Goal: Task Accomplishment & Management: Manage account settings

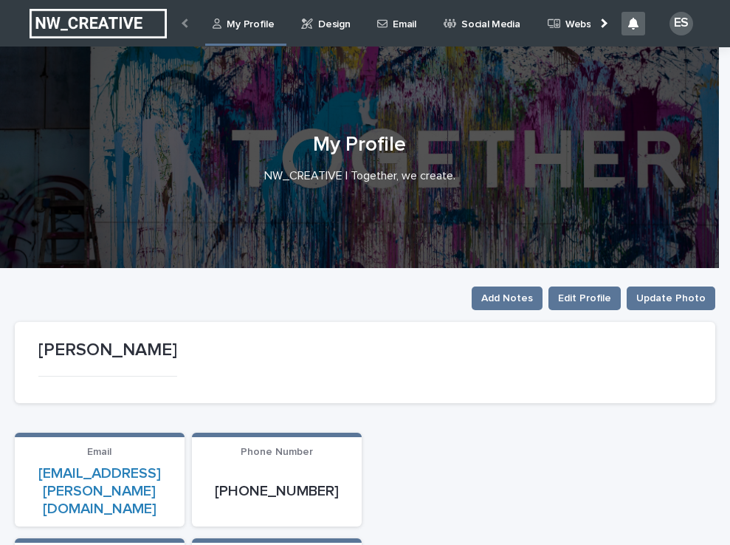
click at [385, 32] on link "Email" at bounding box center [399, 23] width 46 height 46
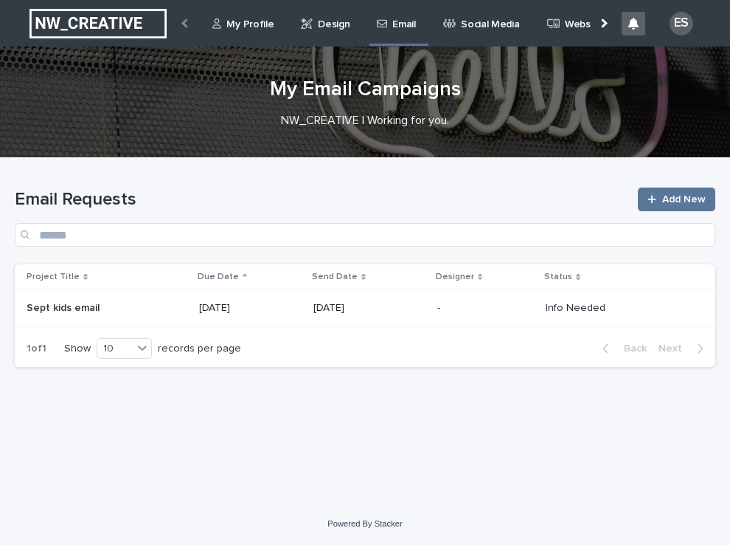
click at [139, 311] on p at bounding box center [101, 308] width 148 height 13
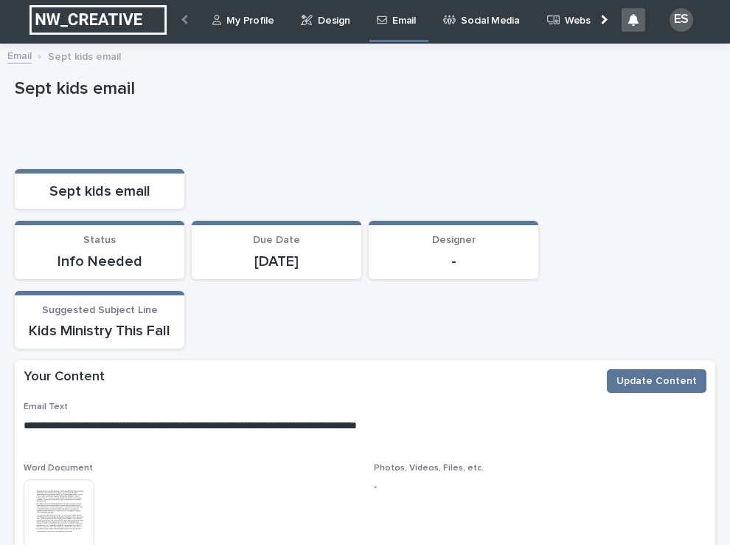
scroll to position [3, 0]
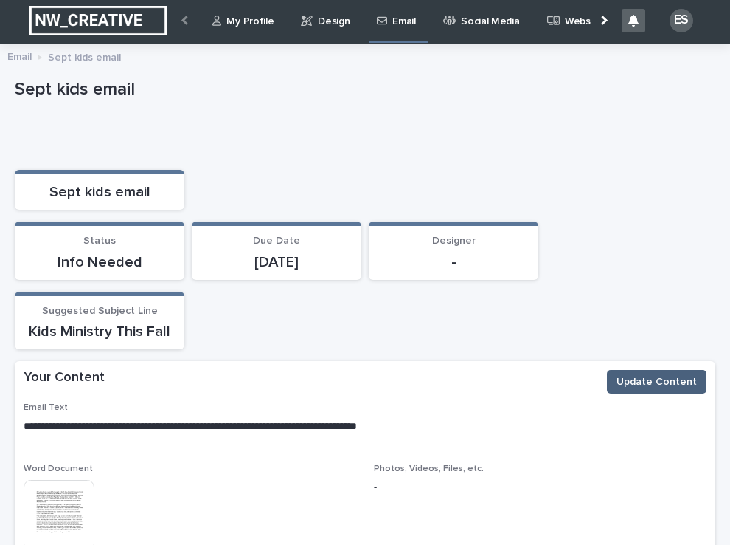
click at [624, 383] on span "Update Content" at bounding box center [657, 381] width 80 height 15
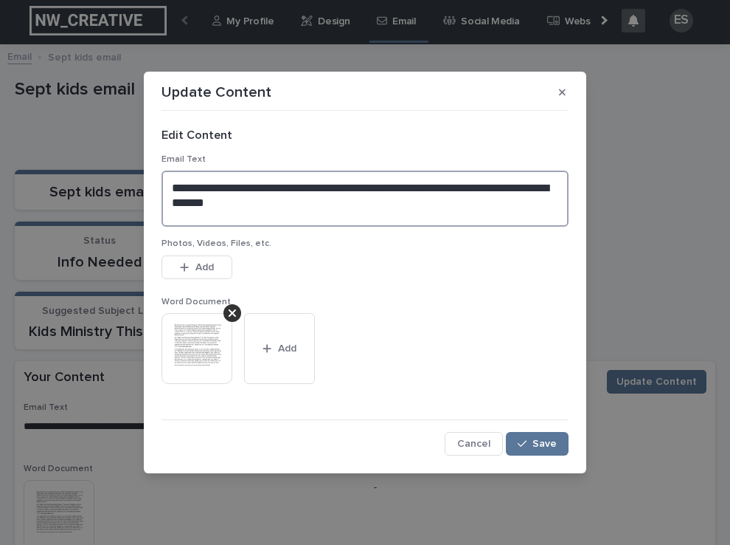
drag, startPoint x: 224, startPoint y: 200, endPoint x: 158, endPoint y: 179, distance: 69.5
click at [158, 179] on div "**********" at bounding box center [365, 286] width 415 height 346
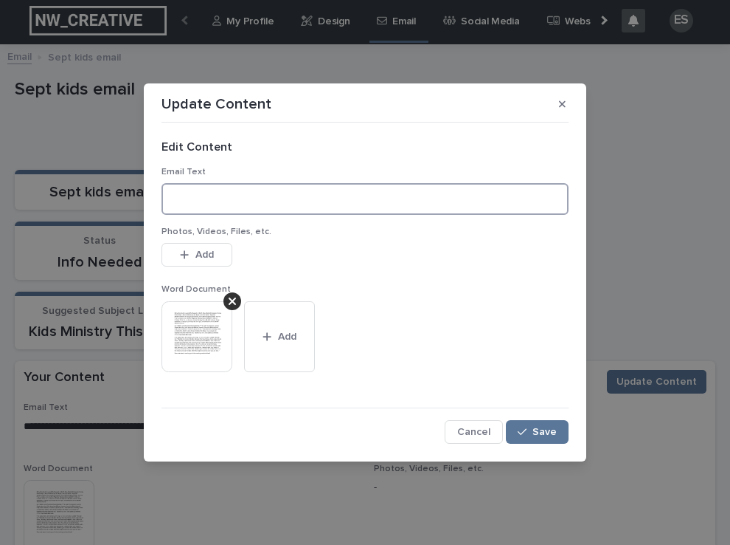
paste textarea "**********"
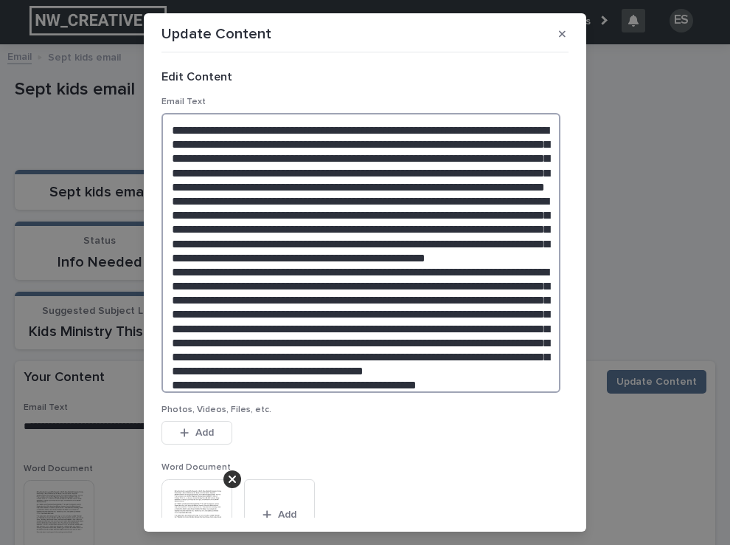
click at [333, 192] on textarea at bounding box center [361, 253] width 399 height 280
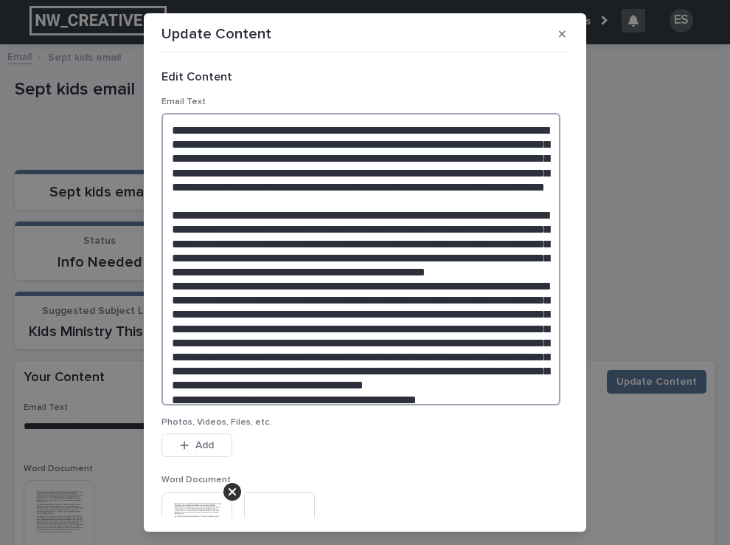
click at [501, 264] on textarea at bounding box center [361, 259] width 399 height 292
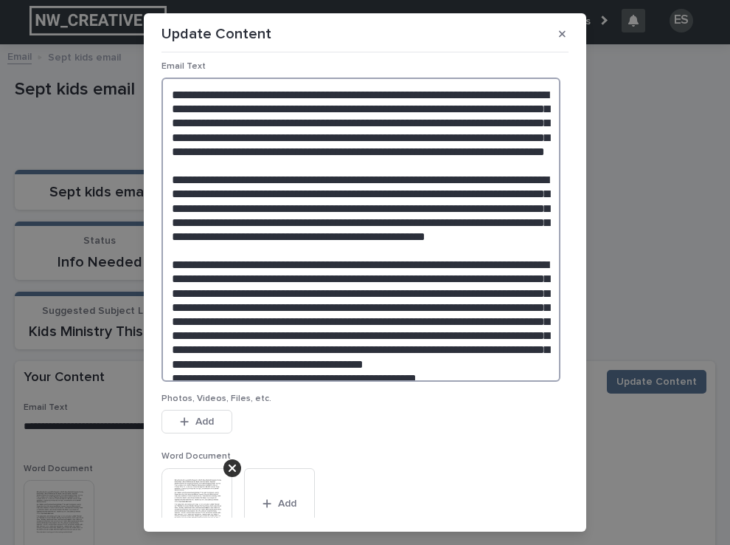
scroll to position [41, 0]
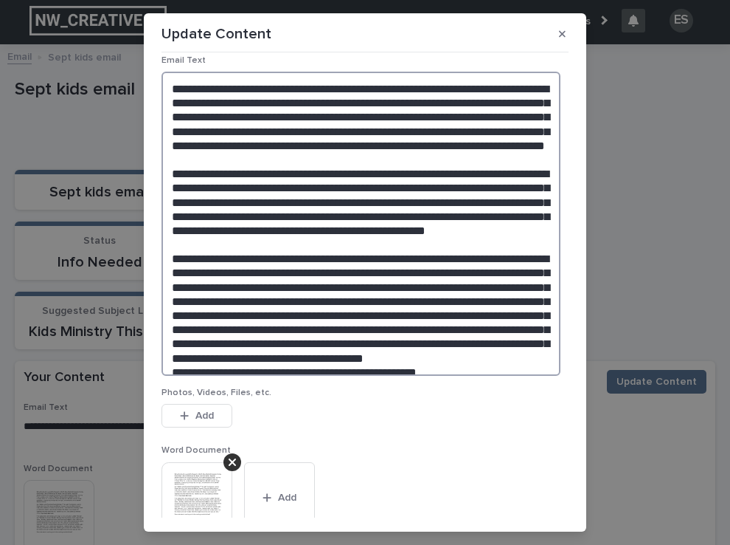
click at [519, 335] on textarea at bounding box center [361, 224] width 399 height 304
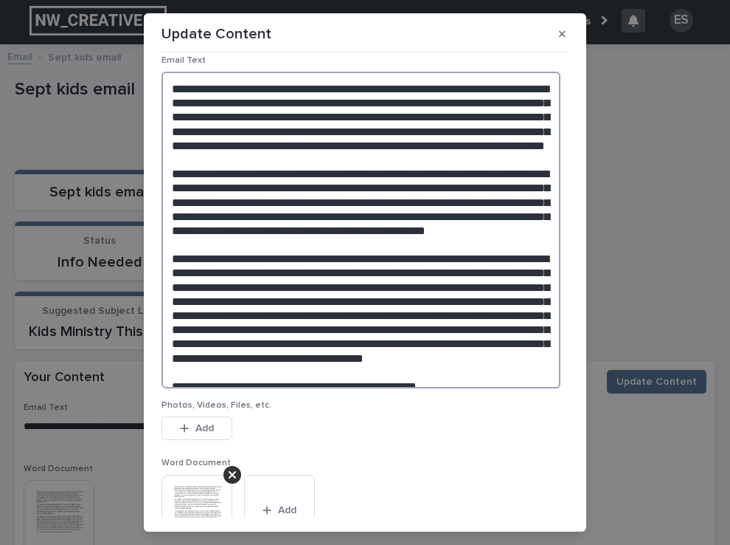
click at [438, 365] on textarea at bounding box center [361, 230] width 399 height 317
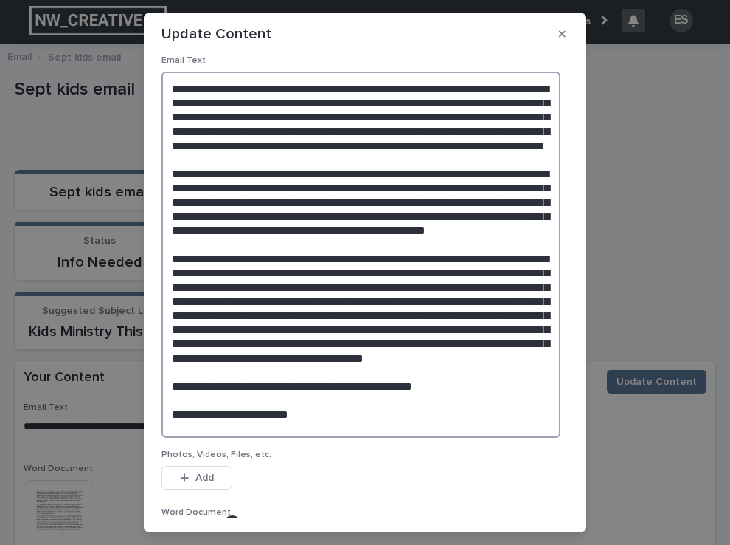
click at [170, 400] on textarea at bounding box center [361, 255] width 399 height 366
paste textarea "**********"
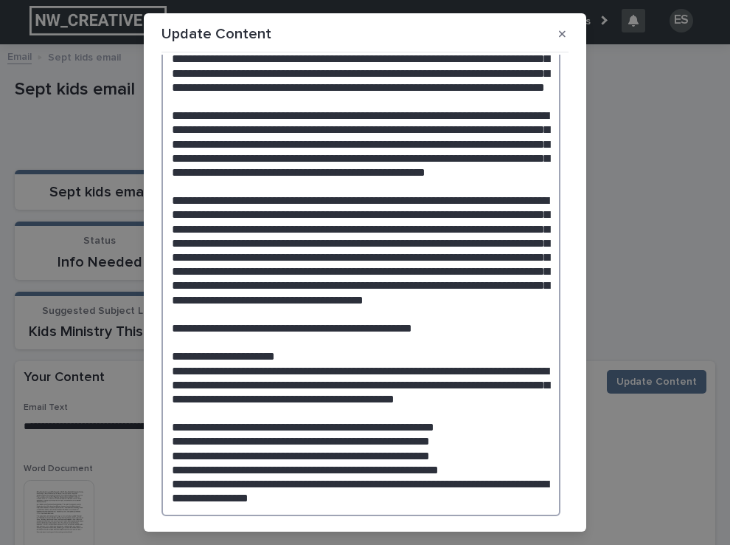
scroll to position [119, 0]
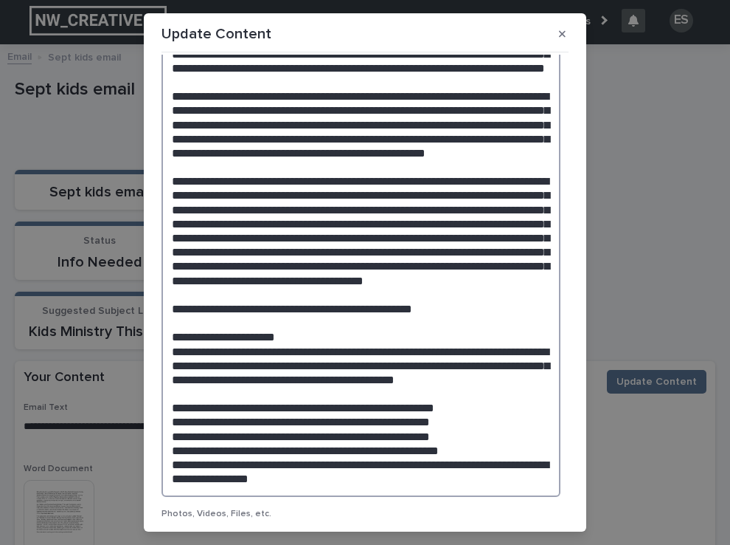
click at [272, 444] on textarea at bounding box center [361, 245] width 399 height 502
click at [199, 457] on textarea at bounding box center [361, 245] width 399 height 502
click at [325, 311] on textarea at bounding box center [361, 245] width 399 height 502
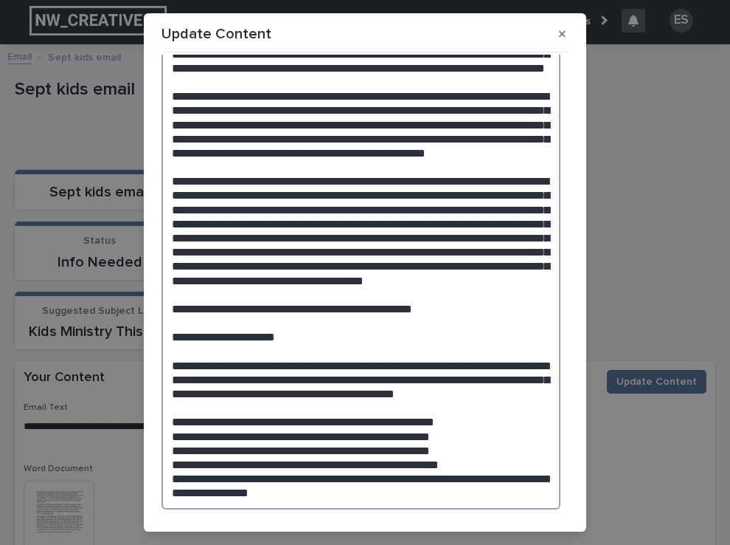
click at [192, 471] on textarea at bounding box center [361, 251] width 399 height 515
paste textarea "**********"
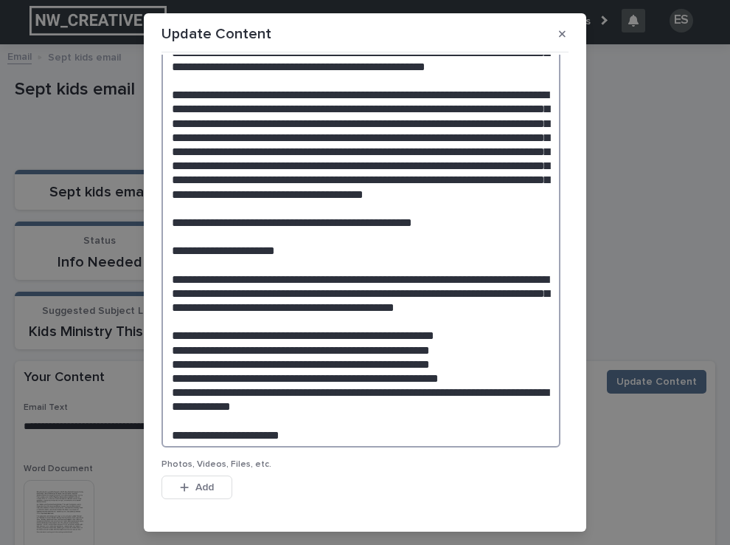
scroll to position [206, 0]
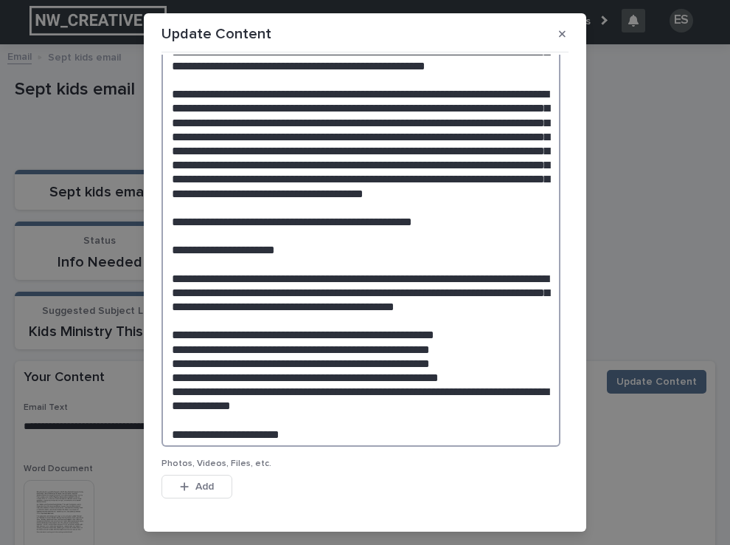
click at [309, 384] on textarea at bounding box center [361, 176] width 399 height 539
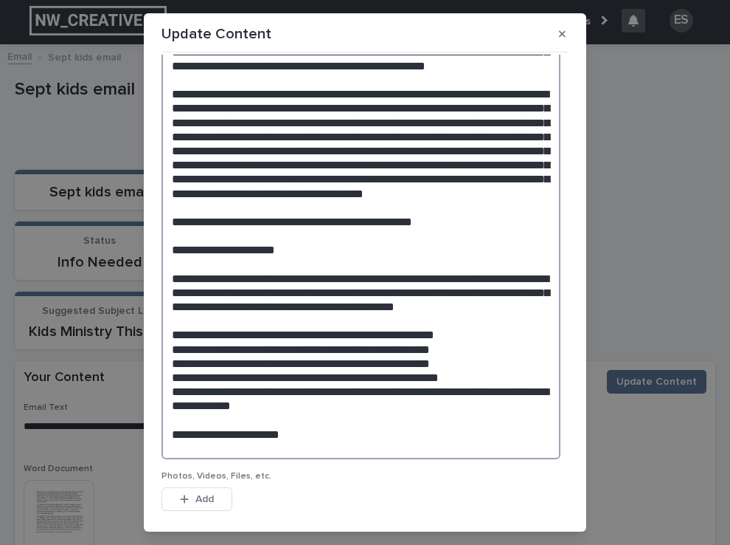
click at [545, 429] on textarea at bounding box center [361, 183] width 399 height 552
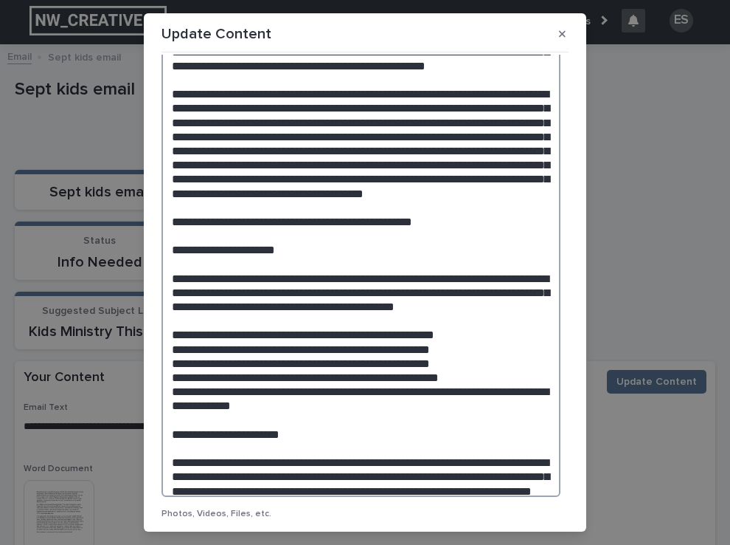
paste textarea "**********"
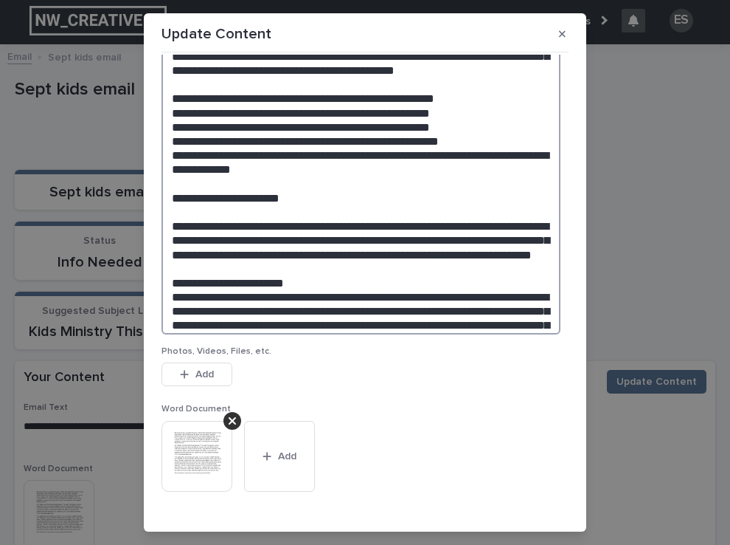
scroll to position [443, 0]
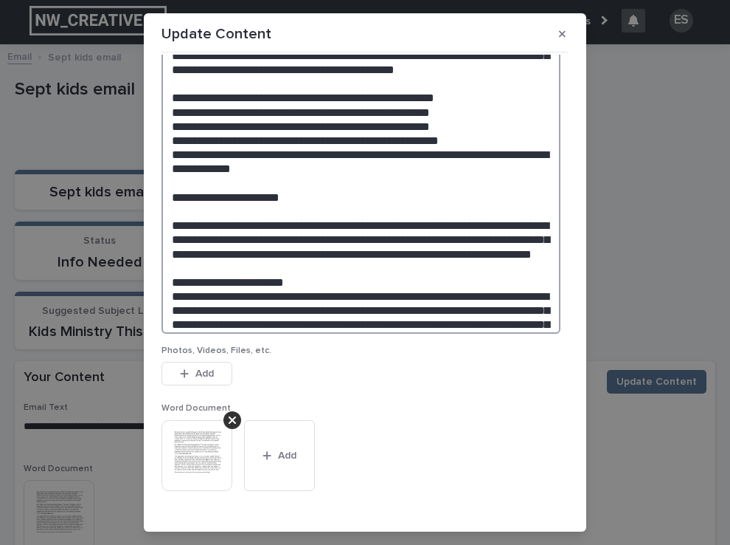
paste textarea "**********"
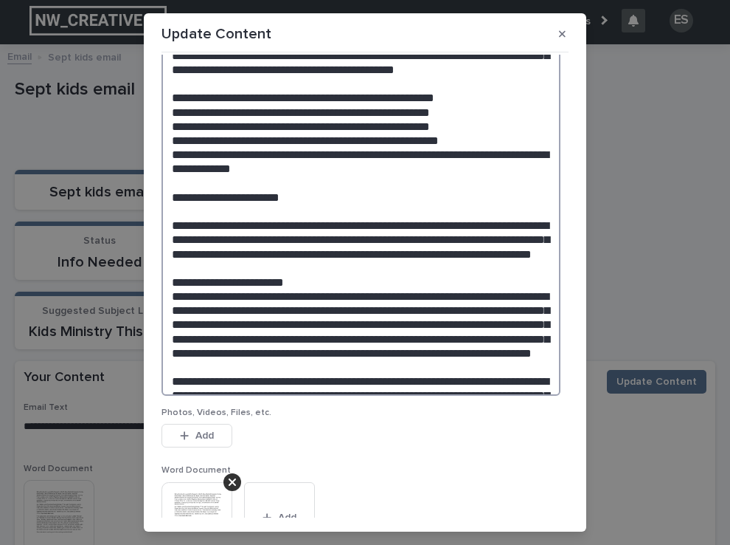
click at [339, 307] on textarea at bounding box center [361, 32] width 399 height 725
click at [332, 307] on textarea at bounding box center [361, 32] width 399 height 725
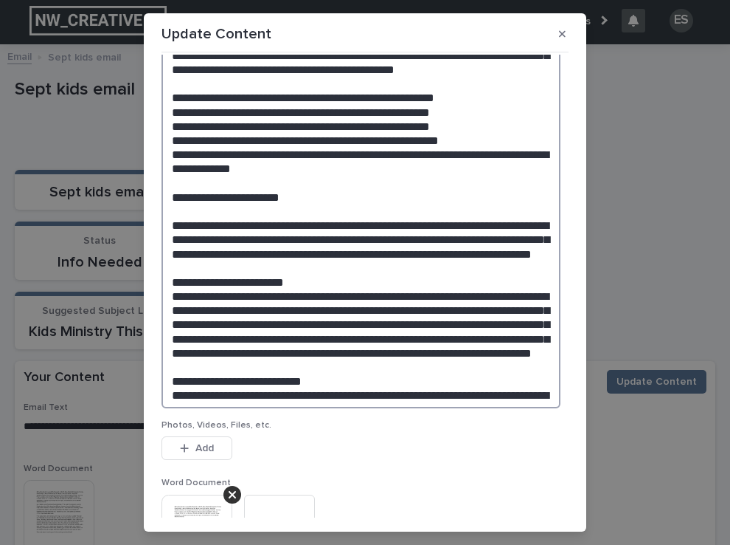
click at [168, 169] on textarea at bounding box center [361, 39] width 399 height 738
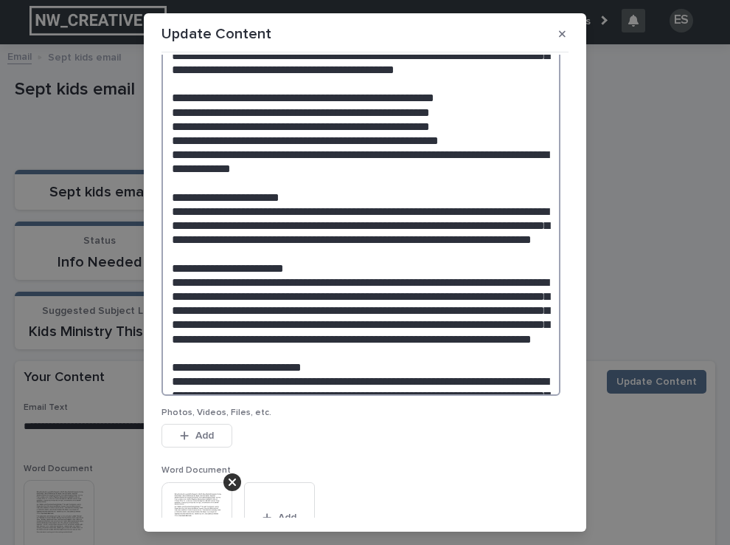
click at [255, 387] on textarea at bounding box center [361, 32] width 399 height 725
click at [171, 305] on textarea at bounding box center [361, 32] width 399 height 725
drag, startPoint x: 246, startPoint y: 305, endPoint x: 162, endPoint y: 304, distance: 83.4
click at [162, 305] on textarea at bounding box center [361, 32] width 399 height 725
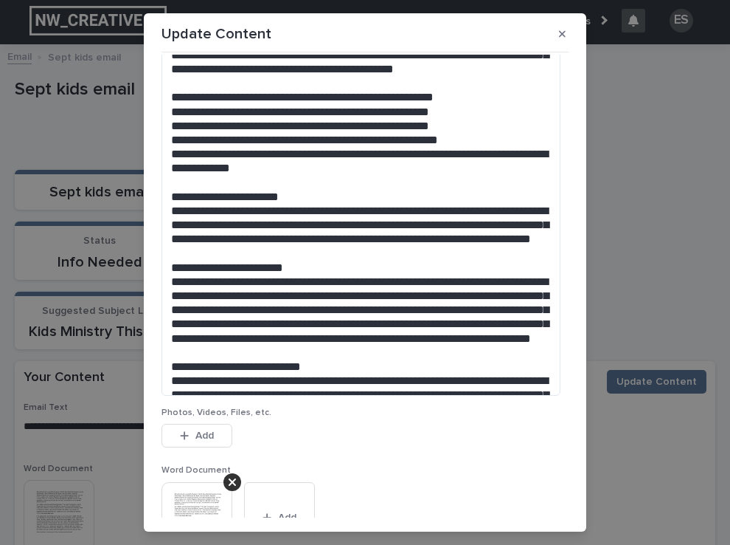
scroll to position [442, 0]
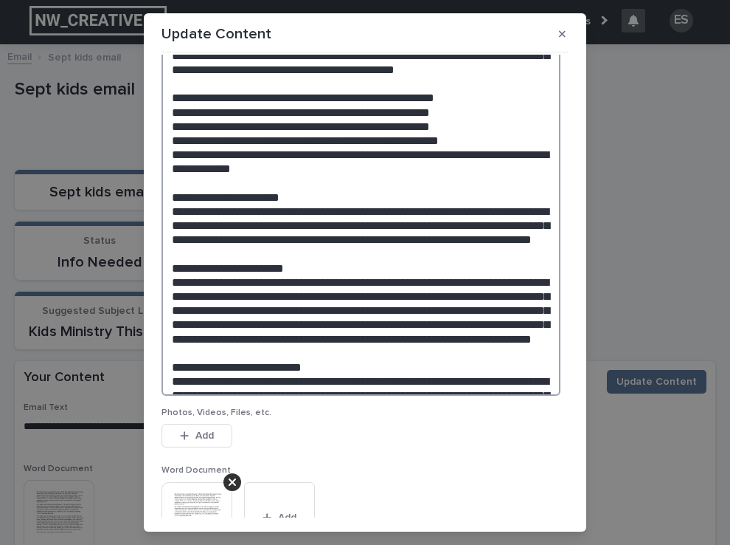
click at [336, 378] on textarea at bounding box center [361, 32] width 399 height 725
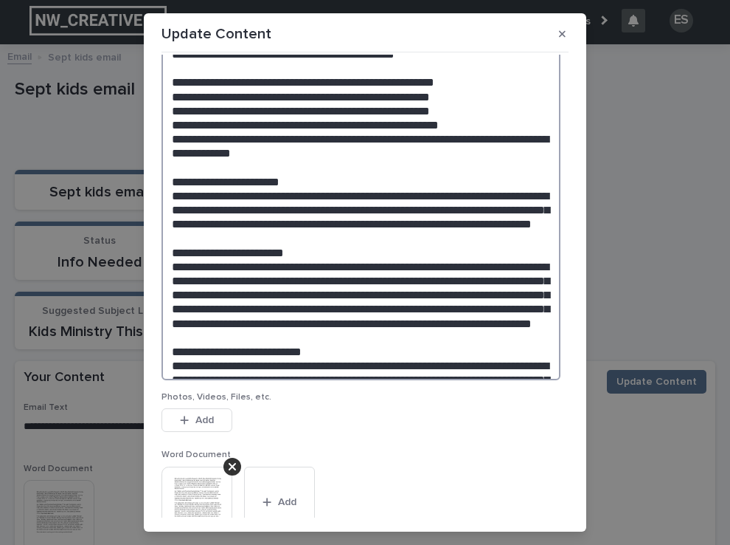
scroll to position [463, 0]
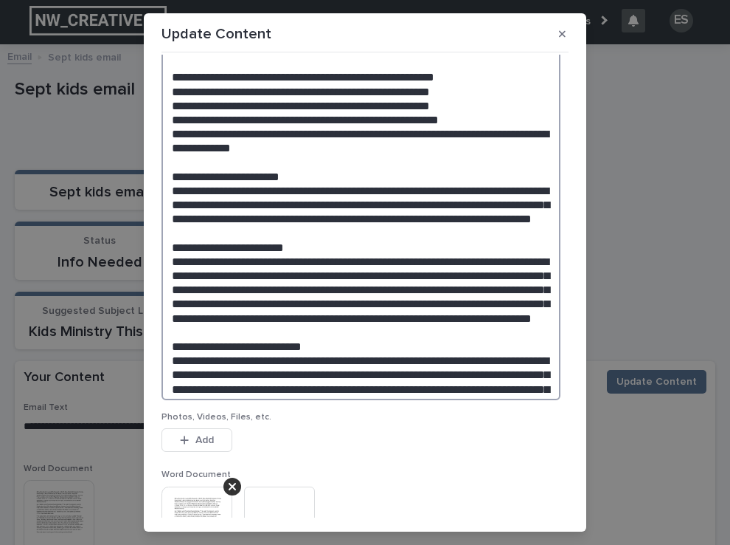
paste textarea "**********"
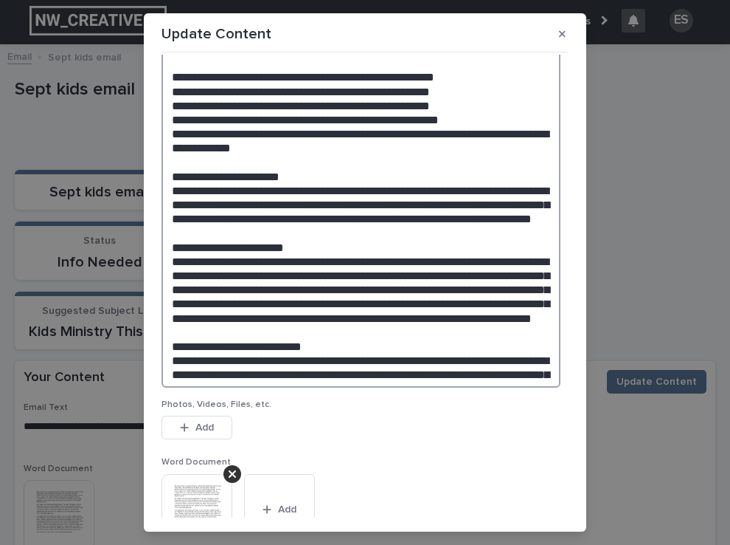
click at [343, 356] on textarea at bounding box center [361, 19] width 399 height 738
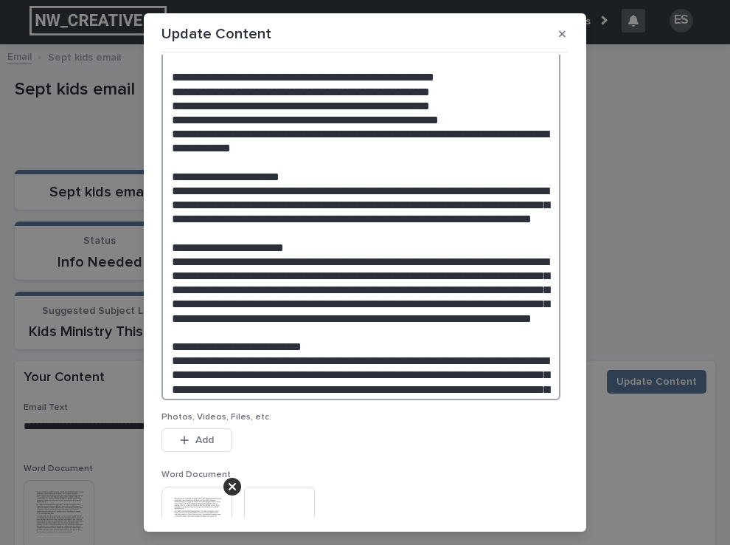
click at [422, 388] on textarea at bounding box center [361, 25] width 399 height 750
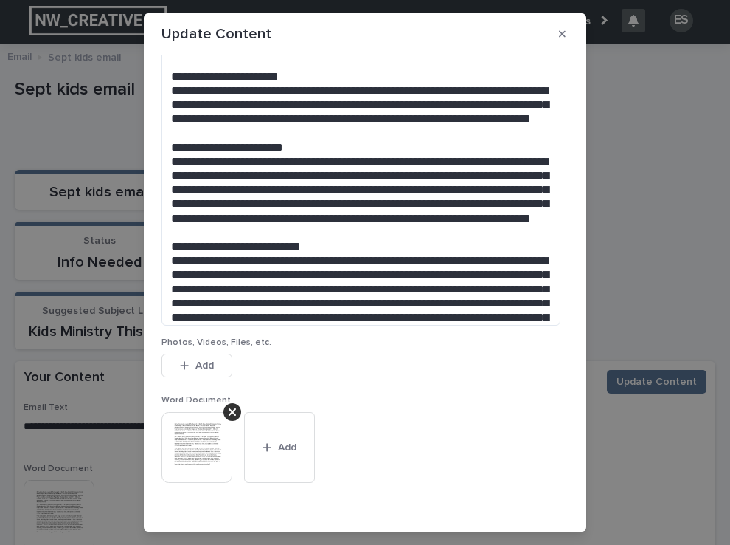
scroll to position [604, 0]
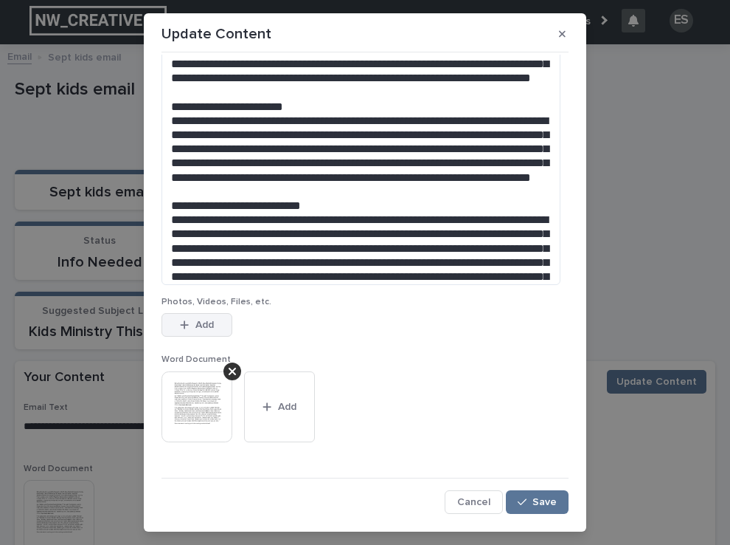
click at [196, 325] on span "Add" at bounding box center [205, 324] width 18 height 10
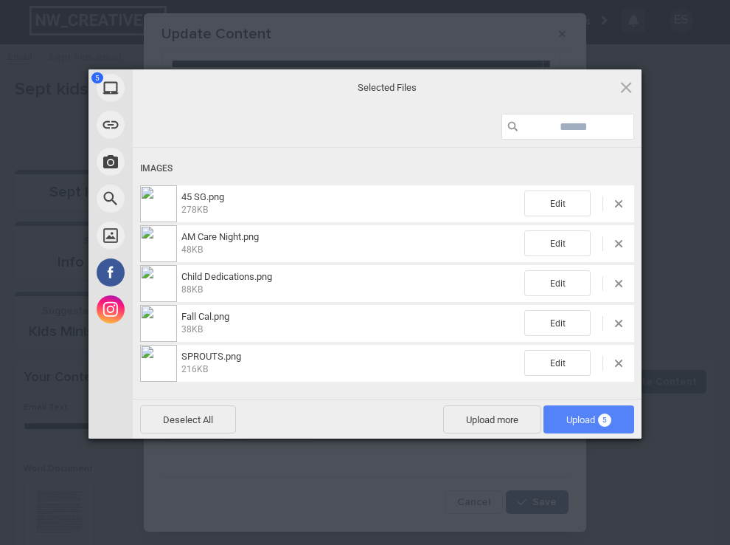
click at [594, 412] on span "Upload 5" at bounding box center [589, 419] width 91 height 28
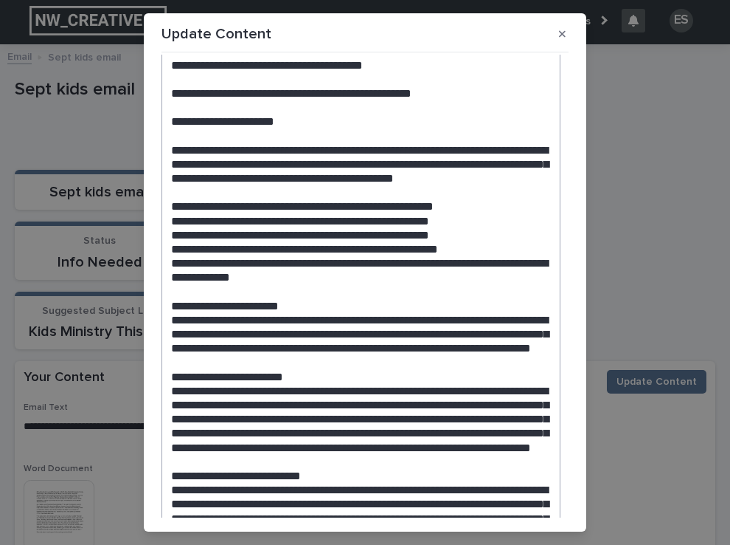
scroll to position [329, 0]
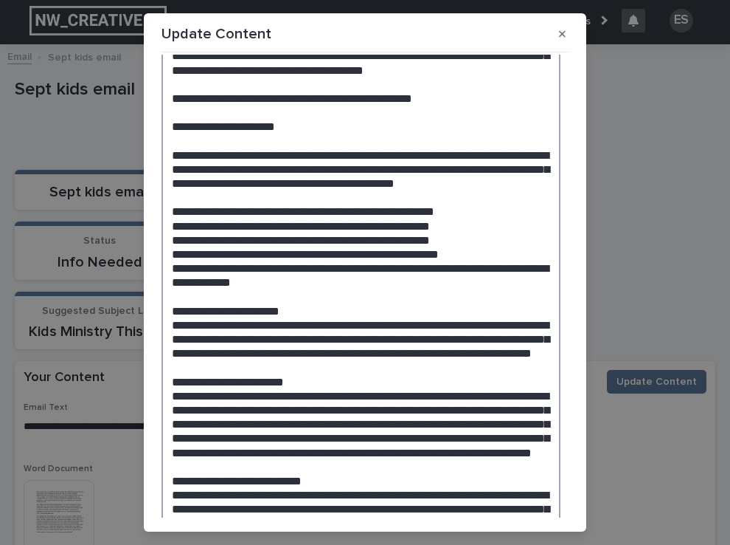
click at [305, 233] on textarea at bounding box center [361, 171] width 399 height 775
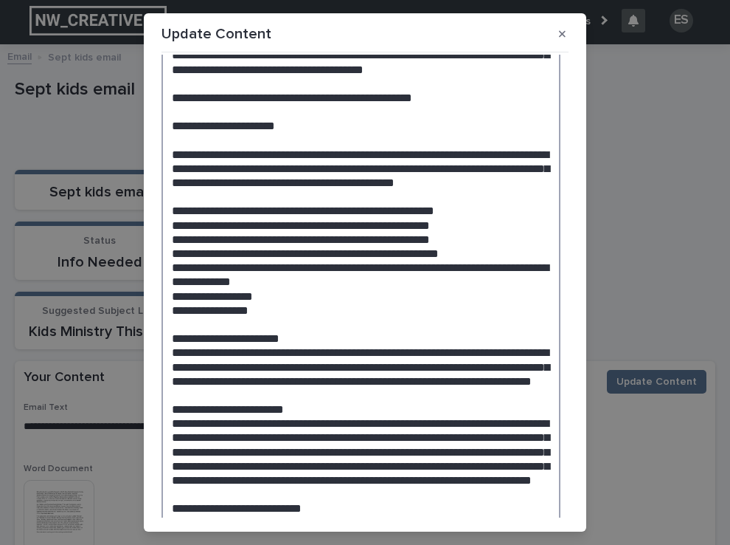
drag, startPoint x: 241, startPoint y: 243, endPoint x: 167, endPoint y: 241, distance: 74.6
click at [167, 241] on textarea at bounding box center [361, 183] width 399 height 800
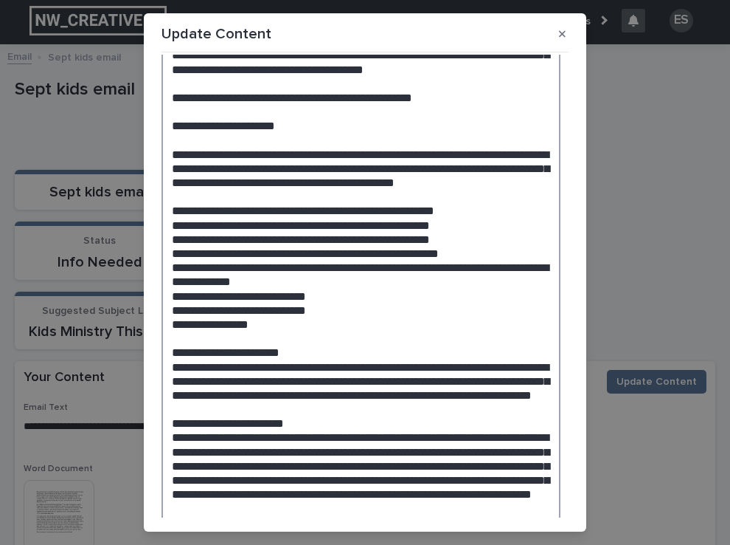
drag, startPoint x: 257, startPoint y: 269, endPoint x: 123, endPoint y: 269, distance: 133.5
click at [123, 269] on div "Update Content Edit Content Email Text Photos, Videos, Files, etc. This file ca…" at bounding box center [365, 272] width 730 height 545
click at [305, 245] on textarea at bounding box center [361, 189] width 399 height 812
click at [311, 255] on textarea at bounding box center [361, 189] width 399 height 812
drag, startPoint x: 300, startPoint y: 257, endPoint x: 159, endPoint y: 249, distance: 141.2
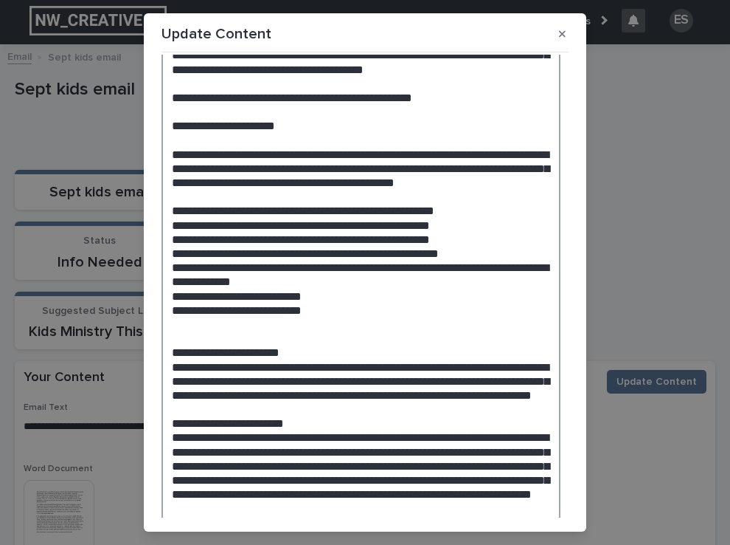
click at [162, 249] on textarea at bounding box center [361, 189] width 399 height 812
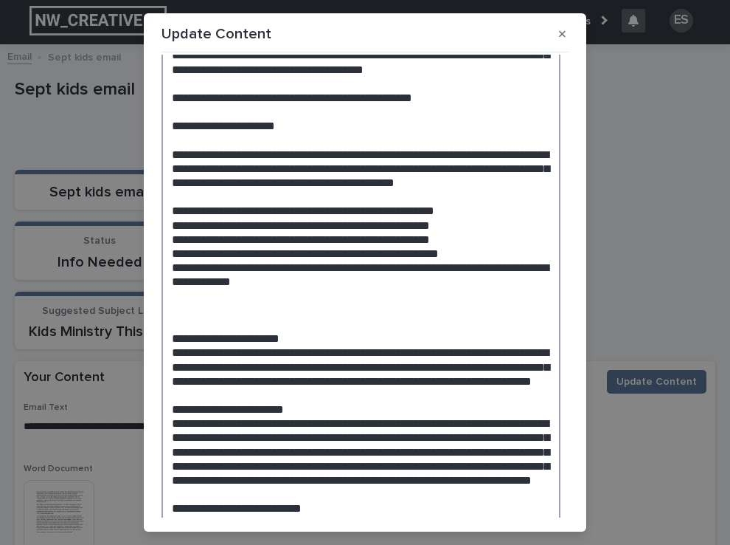
paste textarea "**********"
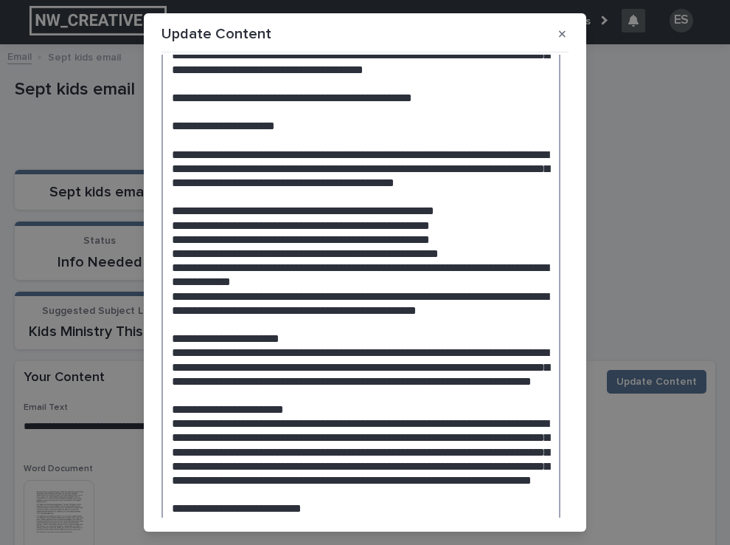
click at [303, 229] on textarea at bounding box center [361, 183] width 399 height 800
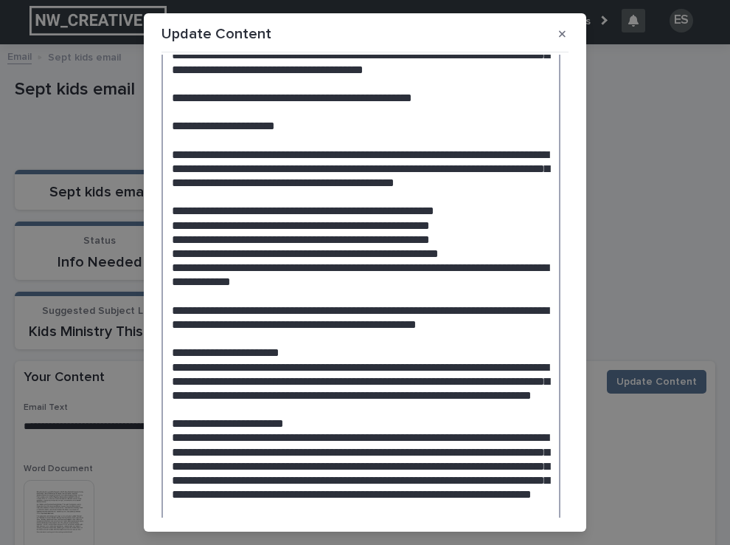
click at [542, 331] on textarea at bounding box center [361, 189] width 399 height 812
paste textarea "**********"
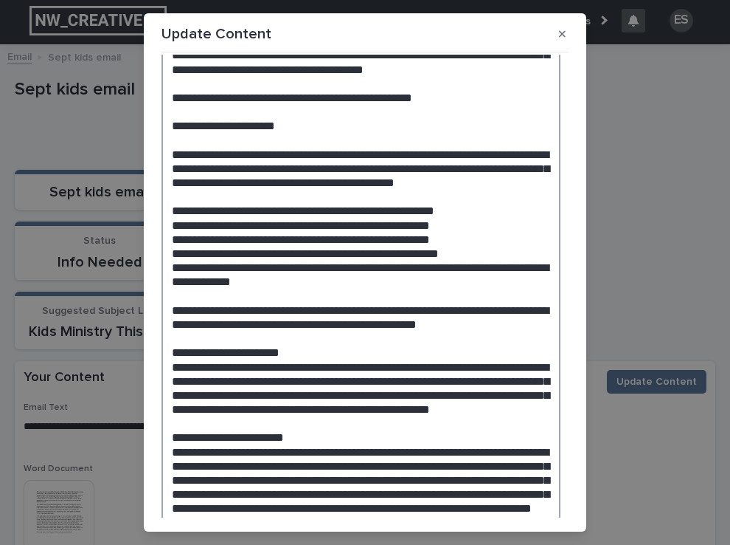
click at [182, 342] on textarea at bounding box center [361, 195] width 399 height 825
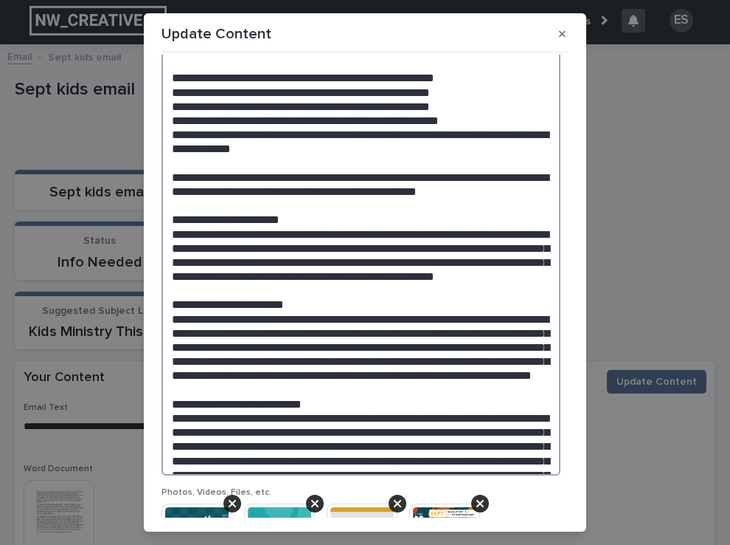
scroll to position [471, 0]
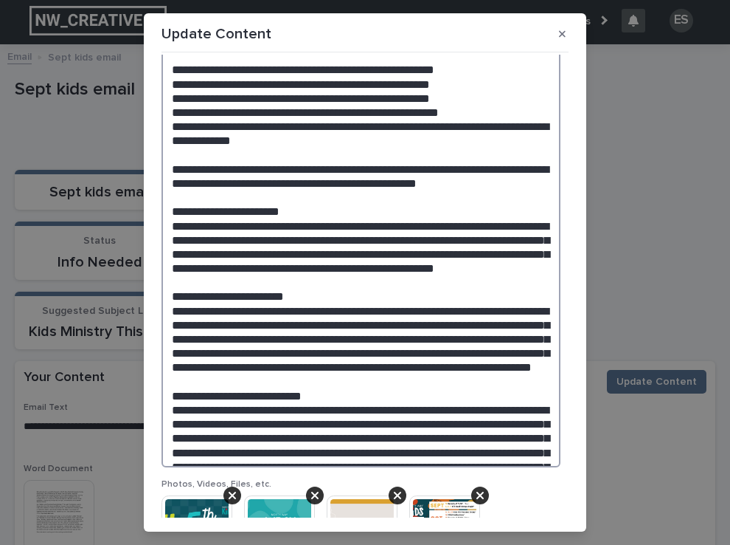
click at [297, 286] on textarea at bounding box center [361, 54] width 399 height 825
click at [332, 280] on textarea at bounding box center [361, 54] width 399 height 825
click at [339, 277] on textarea at bounding box center [361, 54] width 399 height 825
paste textarea "**********"
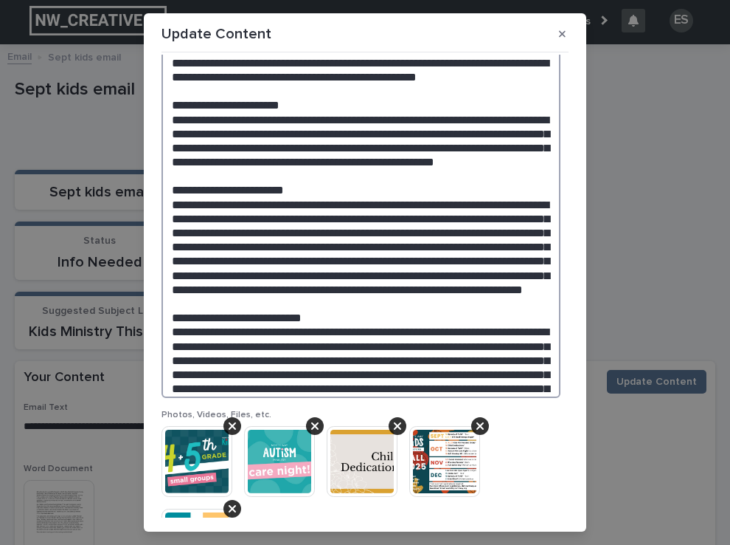
scroll to position [588, 0]
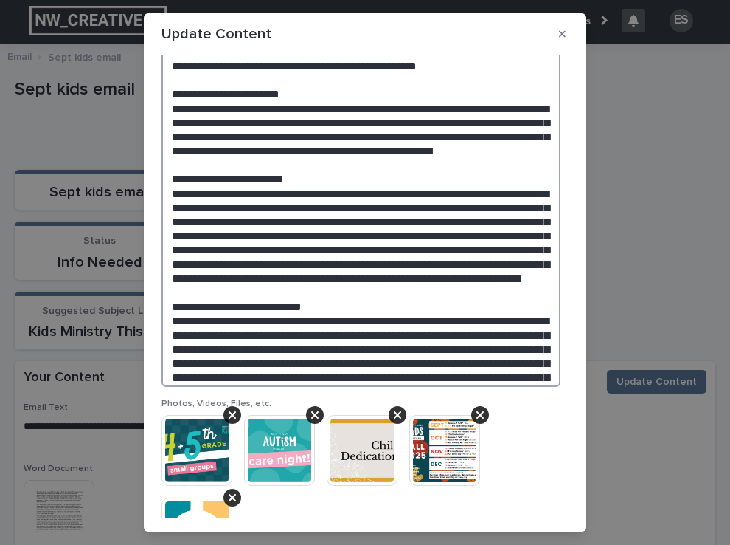
paste textarea "**********"
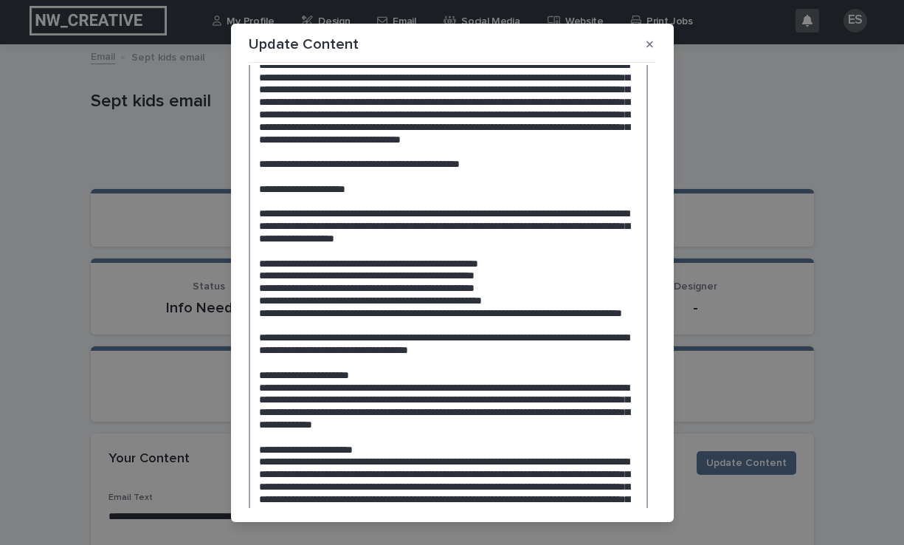
scroll to position [21, 0]
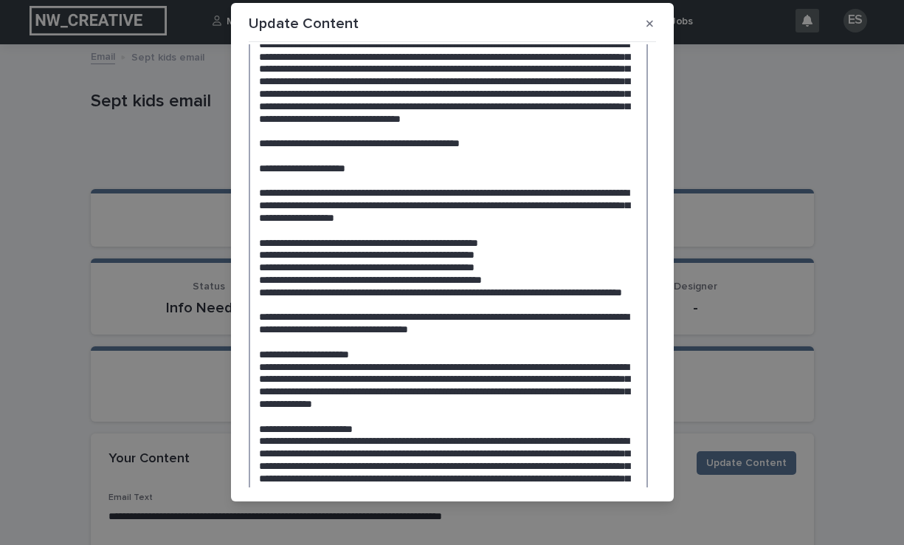
click at [432, 381] on textarea at bounding box center [448, 329] width 399 height 874
click at [430, 379] on textarea at bounding box center [448, 329] width 399 height 874
click at [432, 379] on textarea at bounding box center [448, 329] width 399 height 874
paste textarea "**********"
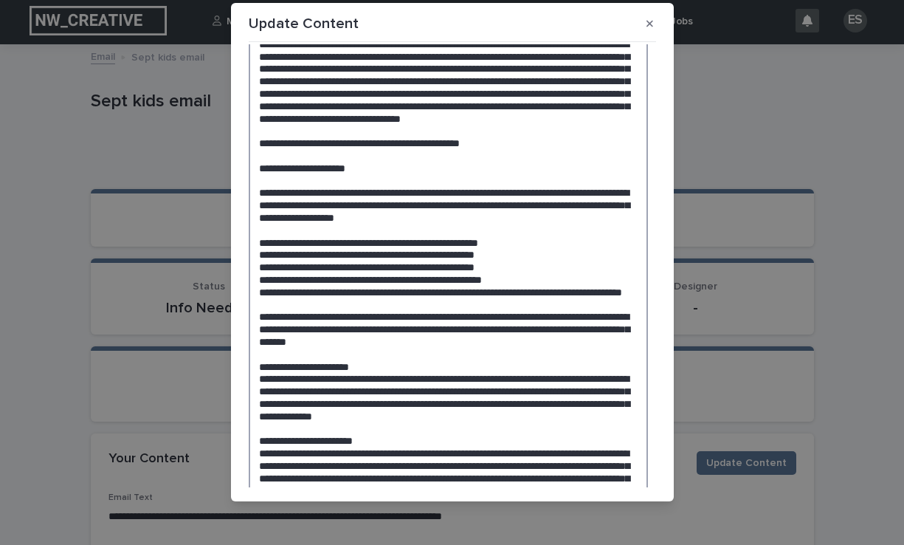
click at [429, 379] on textarea at bounding box center [448, 335] width 399 height 887
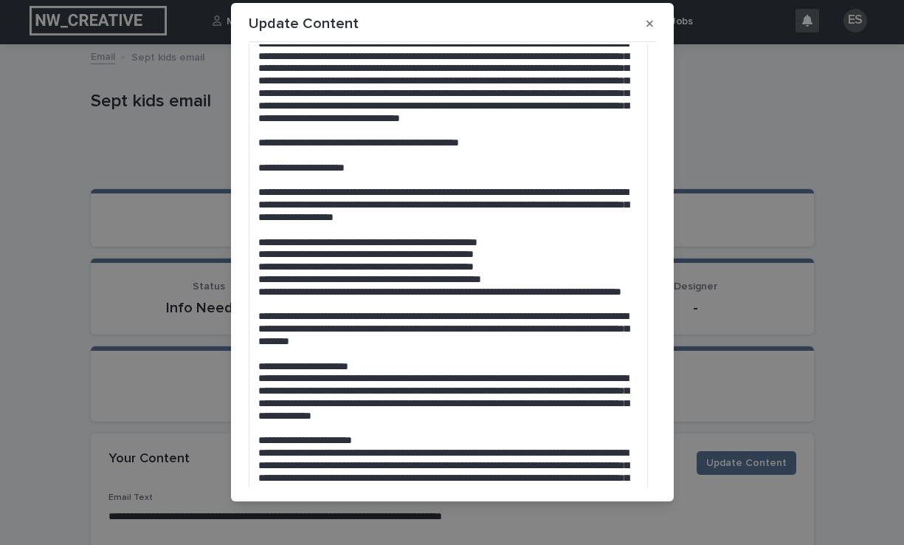
click at [729, 288] on div "Update Content Edit Content Email Text Photos, Videos, Files, etc. This file ca…" at bounding box center [452, 272] width 904 height 545
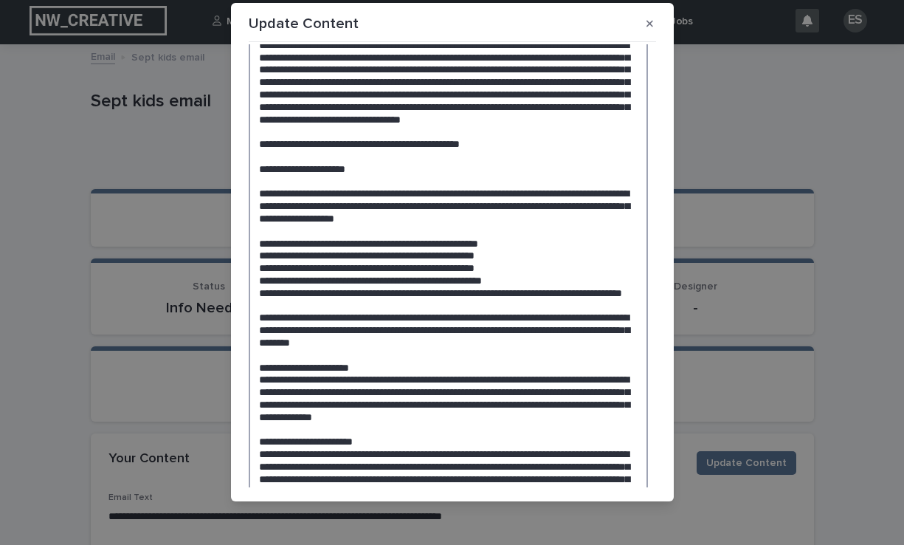
scroll to position [210, 0]
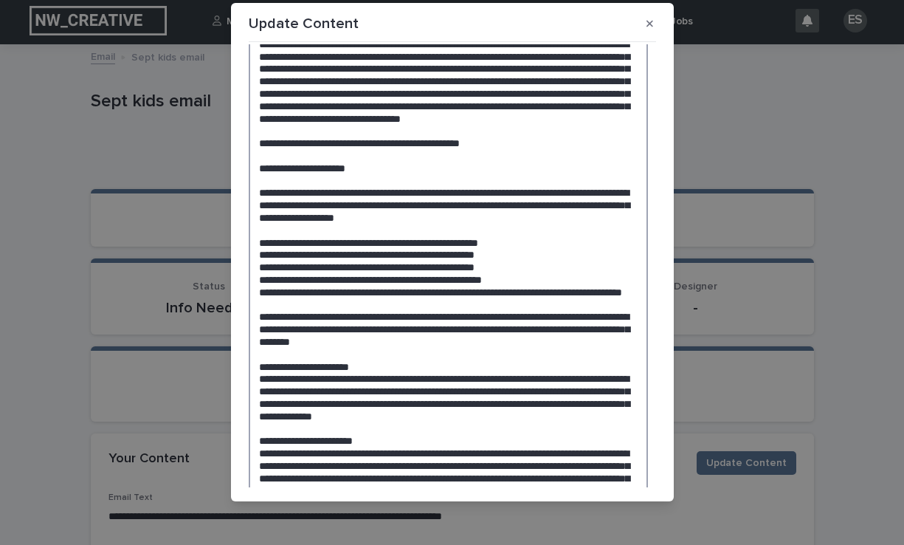
drag, startPoint x: 428, startPoint y: 381, endPoint x: 297, endPoint y: 375, distance: 130.8
click at [297, 375] on textarea at bounding box center [448, 335] width 399 height 887
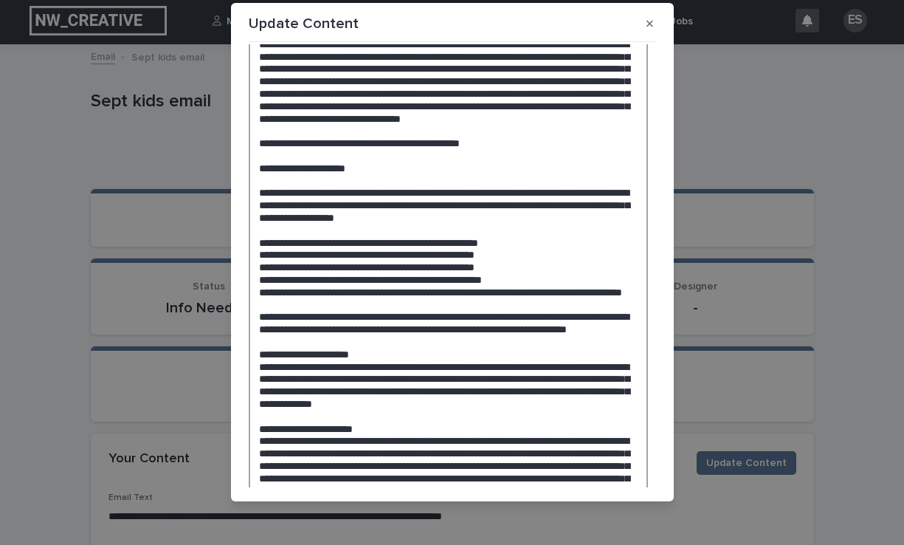
click at [315, 391] on textarea at bounding box center [448, 335] width 399 height 887
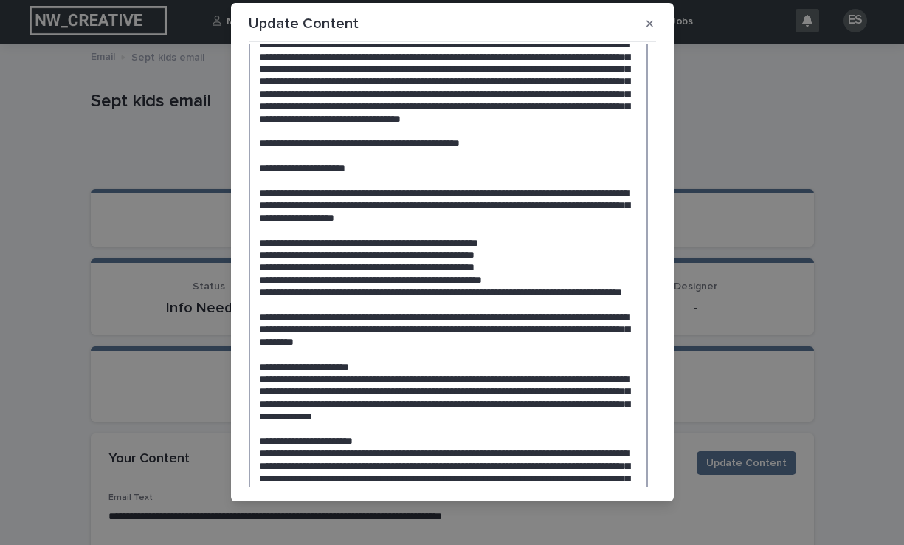
click at [414, 392] on textarea at bounding box center [448, 335] width 399 height 887
click at [414, 390] on textarea at bounding box center [448, 335] width 399 height 887
paste textarea "**********"
click at [412, 390] on textarea at bounding box center [448, 341] width 399 height 899
click at [362, 401] on textarea at bounding box center [448, 341] width 399 height 899
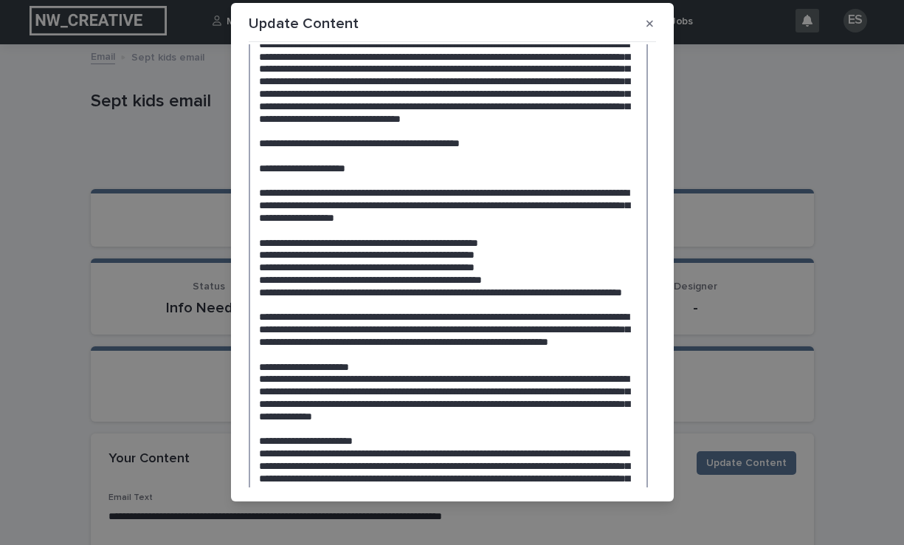
click at [448, 401] on textarea at bounding box center [448, 341] width 399 height 899
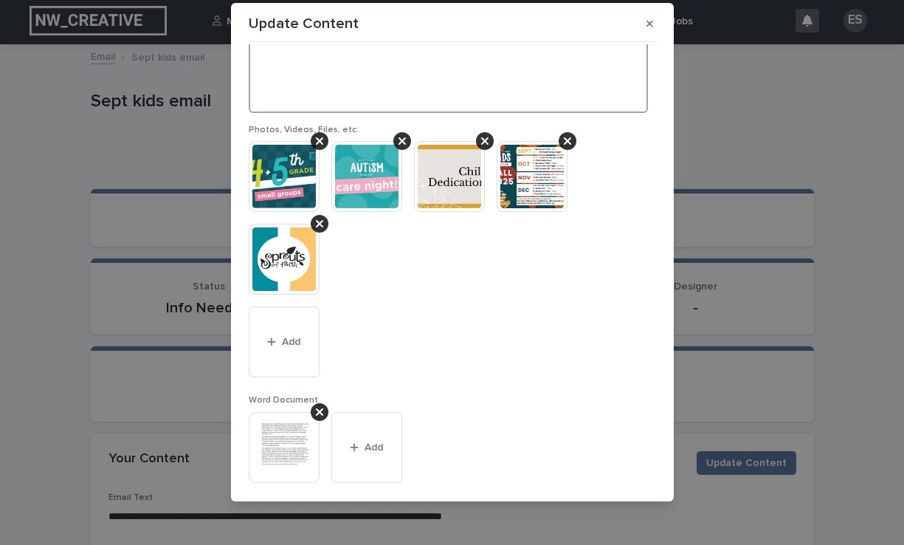
scroll to position [955, 0]
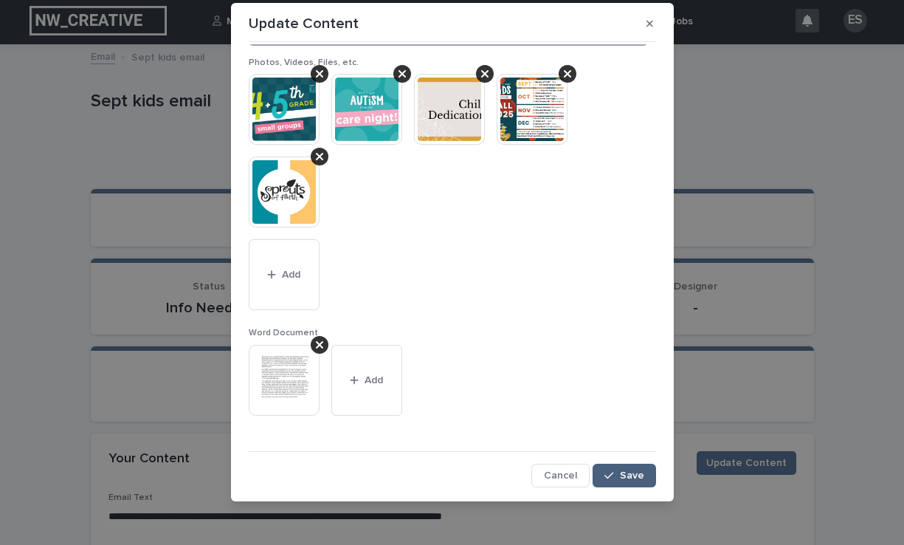
type textarea "**********"
click at [620, 471] on span "Save" at bounding box center [632, 475] width 24 height 10
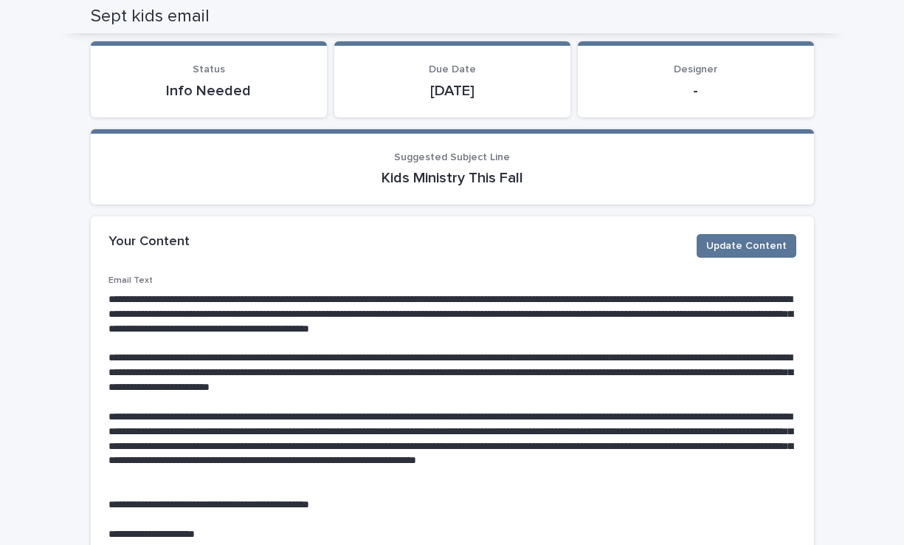
scroll to position [198, 0]
